Goal: Information Seeking & Learning: Learn about a topic

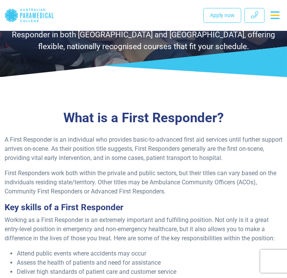
click at [143, 194] on p "First Responders work both within the private and public sectors, but their tit…" at bounding box center [144, 182] width 278 height 27
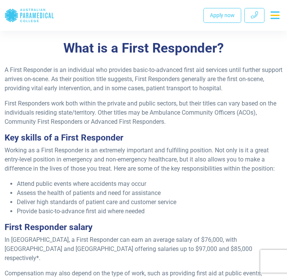
scroll to position [148, 0]
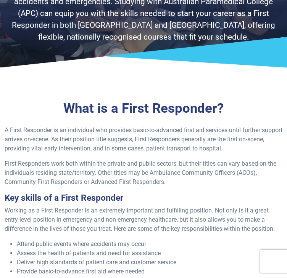
scroll to position [88, 0]
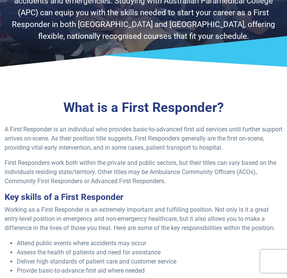
click at [202, 192] on h3 "Key skills of a First Responder" at bounding box center [144, 197] width 278 height 10
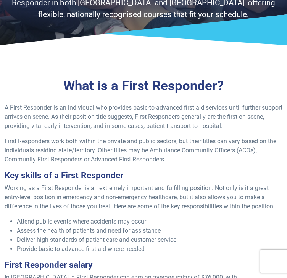
scroll to position [112, 0]
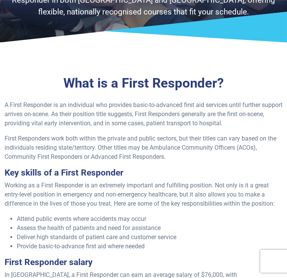
click at [175, 176] on h3 "Key skills of a First Responder" at bounding box center [144, 173] width 278 height 10
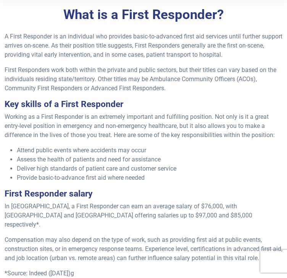
scroll to position [182, 0]
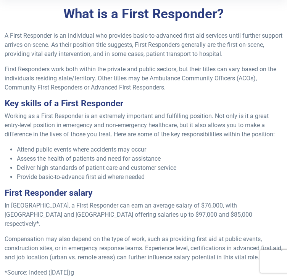
click at [180, 187] on div "A First Responder is an individual who provides basic-to-advanced first aid ser…" at bounding box center [143, 176] width 287 height 291
click at [162, 185] on div "A First Responder is an individual who provides basic-to-advanced first aid ser…" at bounding box center [143, 176] width 287 height 291
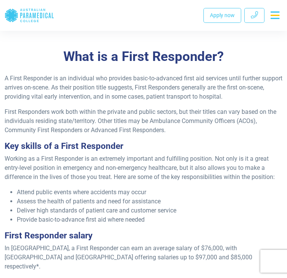
scroll to position [137, 0]
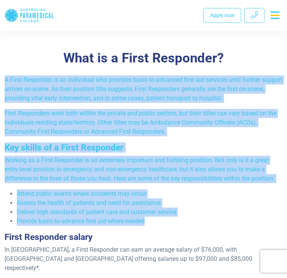
drag, startPoint x: 156, startPoint y: 224, endPoint x: 6, endPoint y: 72, distance: 213.6
click at [6, 72] on div "What is a First Responder? A First Responder is an individual who provides basi…" at bounding box center [143, 208] width 287 height 346
copy div "A First Responder is an individual who provides basic-to-advanced first aid ser…"
click at [81, 166] on p "Working as a First Responder is an extremely important and fulfilling position.…" at bounding box center [144, 169] width 278 height 27
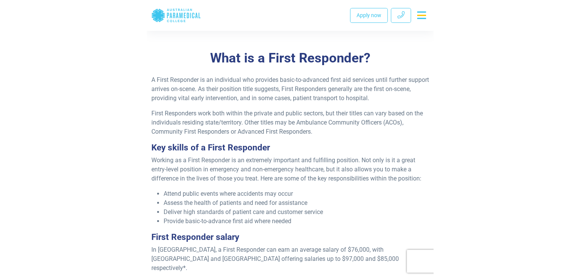
scroll to position [0, 0]
